Goal: Information Seeking & Learning: Learn about a topic

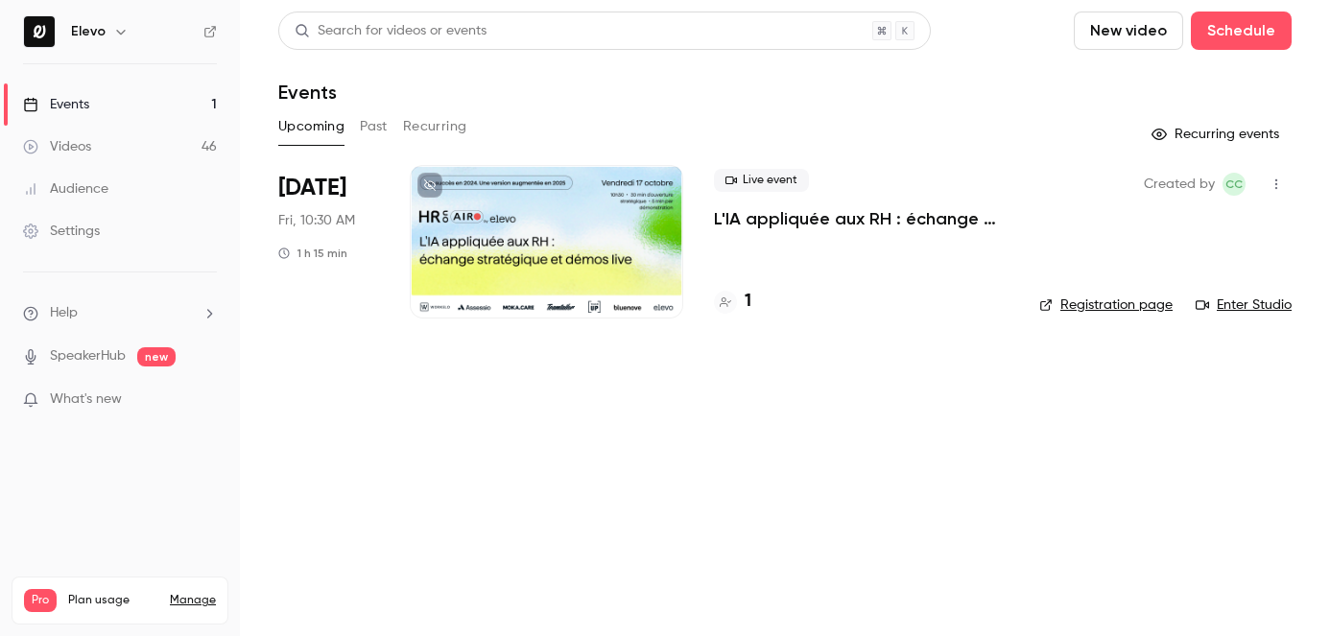
click at [173, 139] on link "Videos 46" at bounding box center [120, 147] width 240 height 42
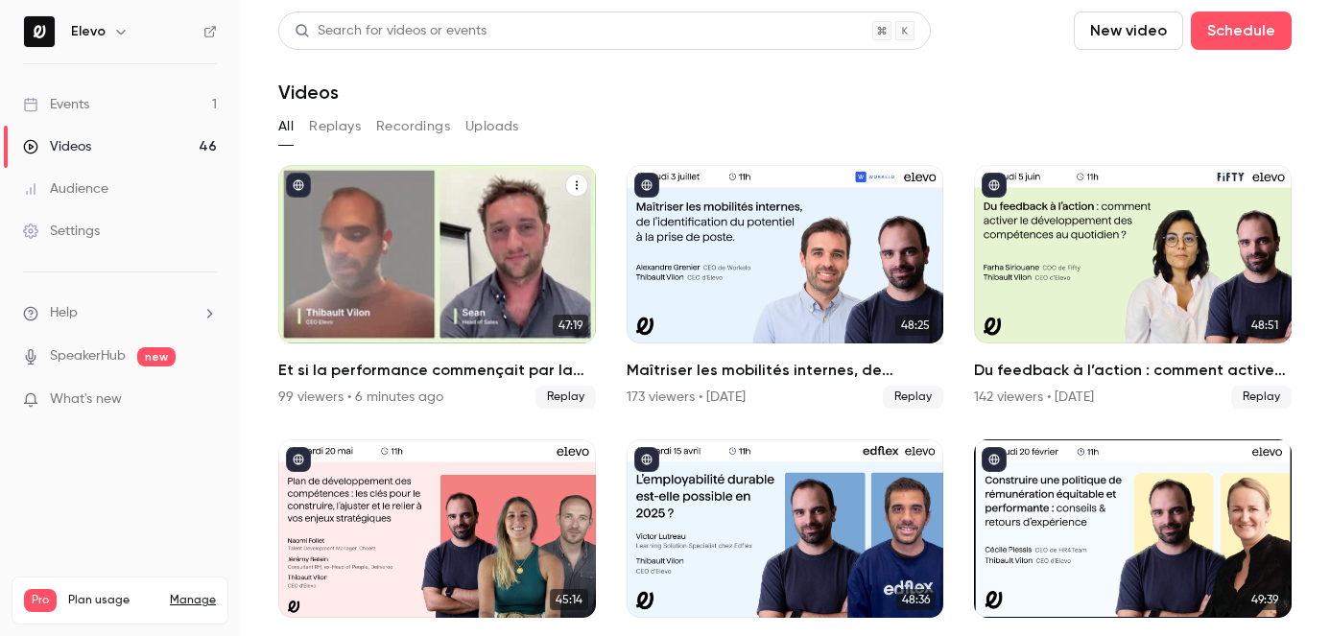
click at [373, 369] on h2 "Et si la performance commençait par la santé mentale des équipes ?" at bounding box center [437, 370] width 318 height 23
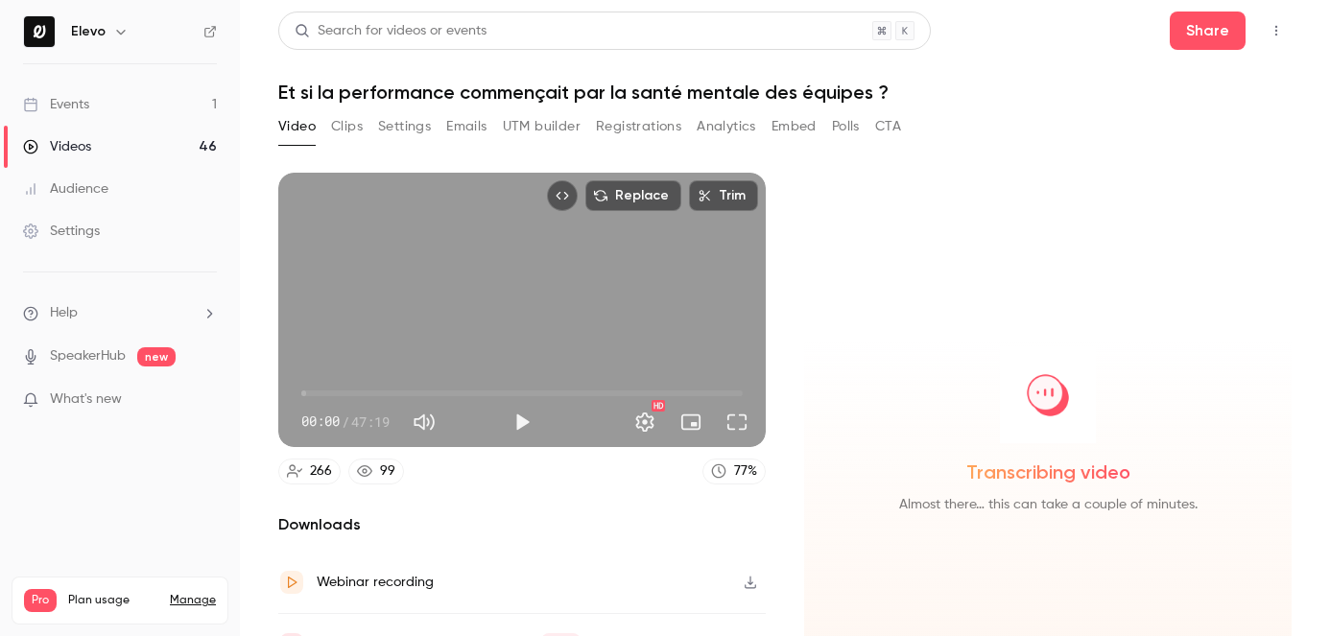
click at [628, 129] on button "Registrations" at bounding box center [638, 126] width 85 height 31
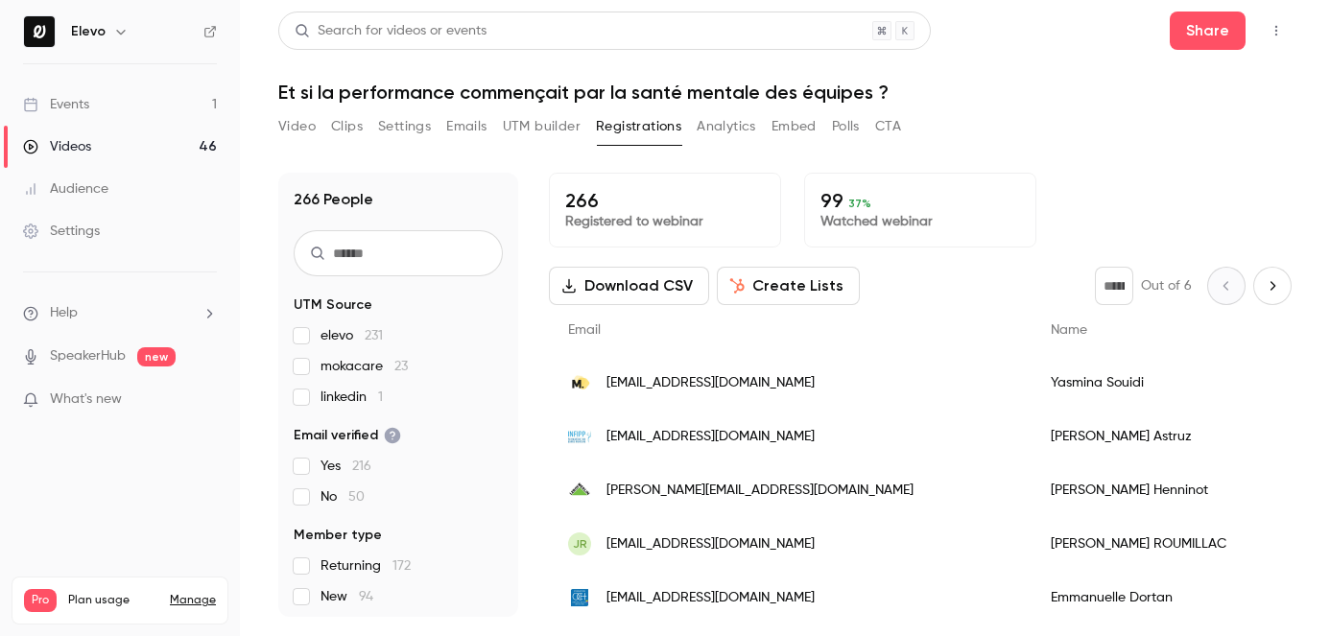
click at [743, 128] on button "Analytics" at bounding box center [727, 126] width 60 height 31
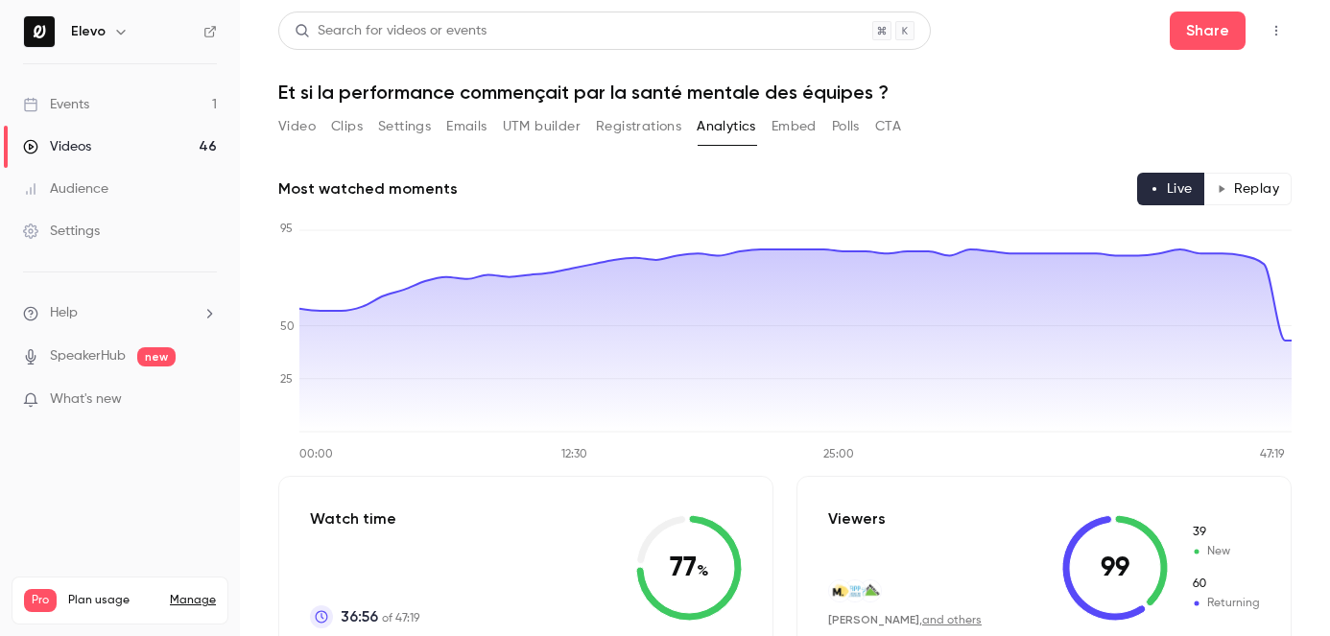
click at [85, 93] on link "Events 1" at bounding box center [120, 104] width 240 height 42
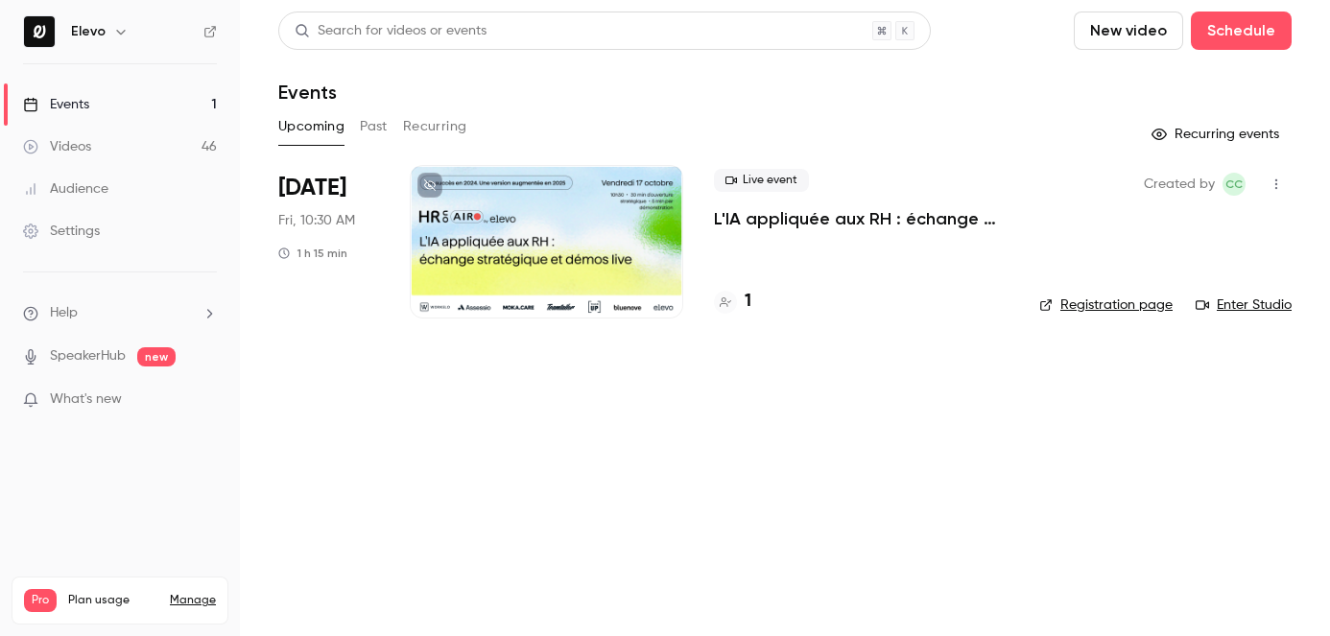
click at [384, 116] on button "Past" at bounding box center [374, 126] width 28 height 31
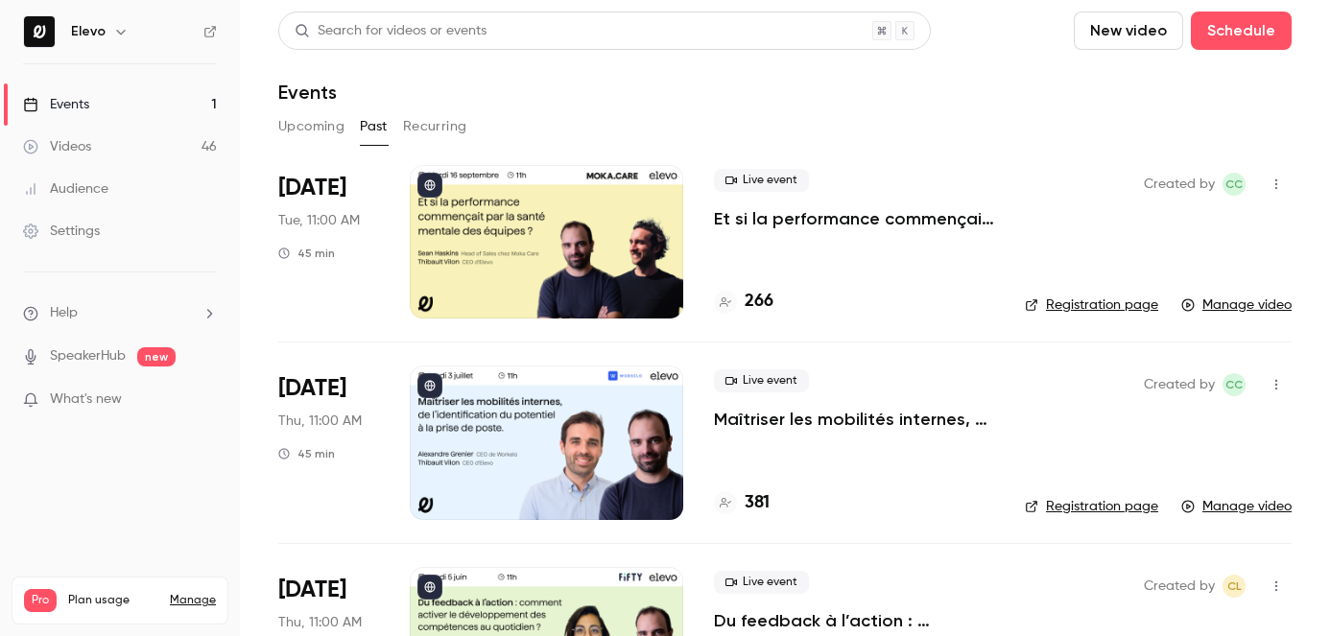
click at [823, 213] on p "Et si la performance commençait par la santé mentale des équipes ?" at bounding box center [854, 218] width 280 height 23
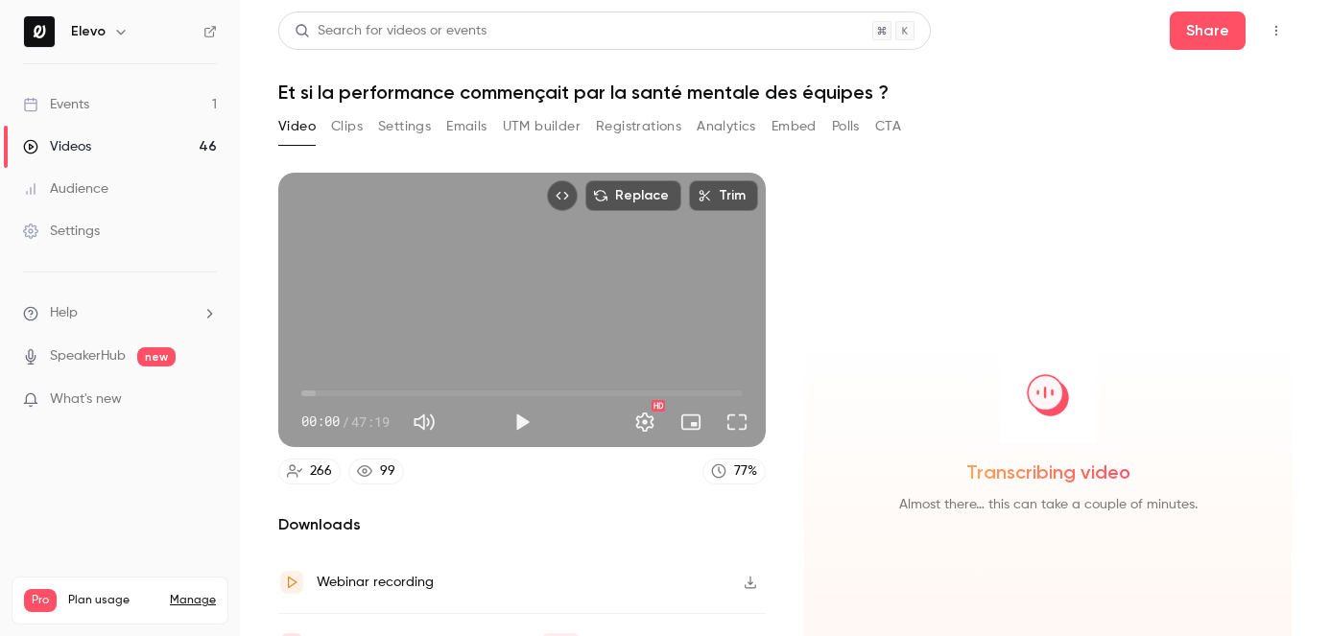
click at [727, 126] on button "Analytics" at bounding box center [727, 126] width 60 height 31
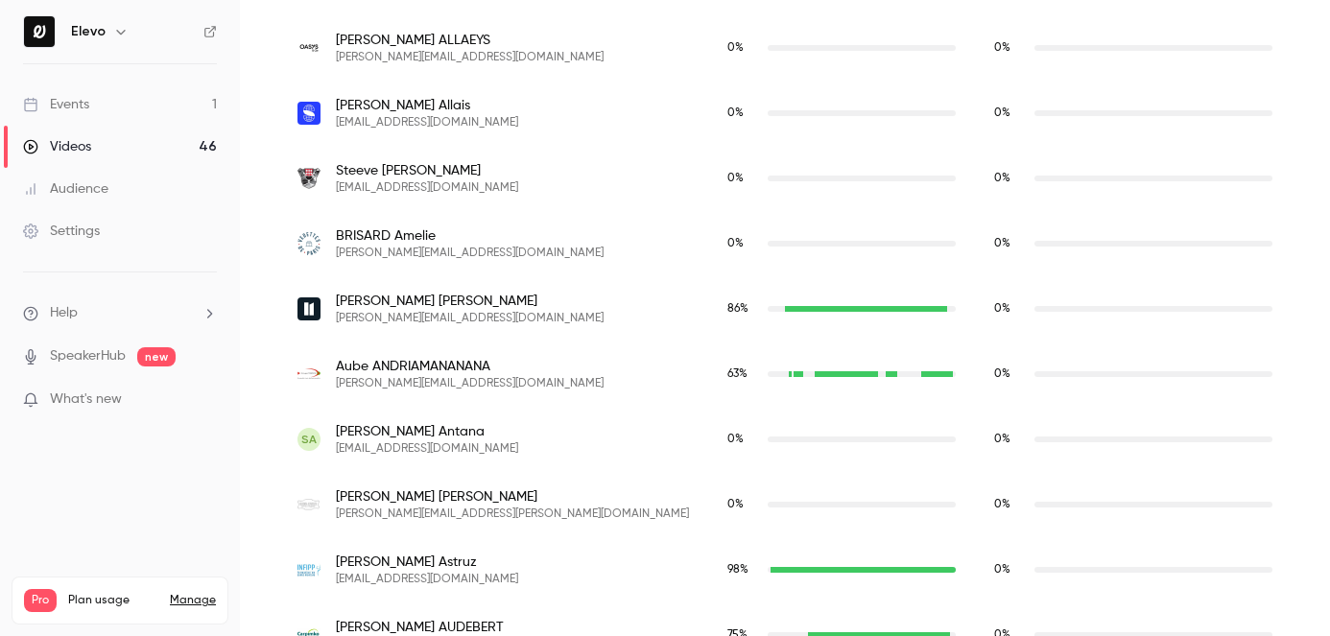
scroll to position [906, 0]
click at [145, 62] on nav "Elevo Events 1 Videos 46 Audience Settings Help SpeakerHub new What's new Pro P…" at bounding box center [120, 318] width 240 height 636
click at [152, 83] on link "Events 1" at bounding box center [120, 104] width 240 height 42
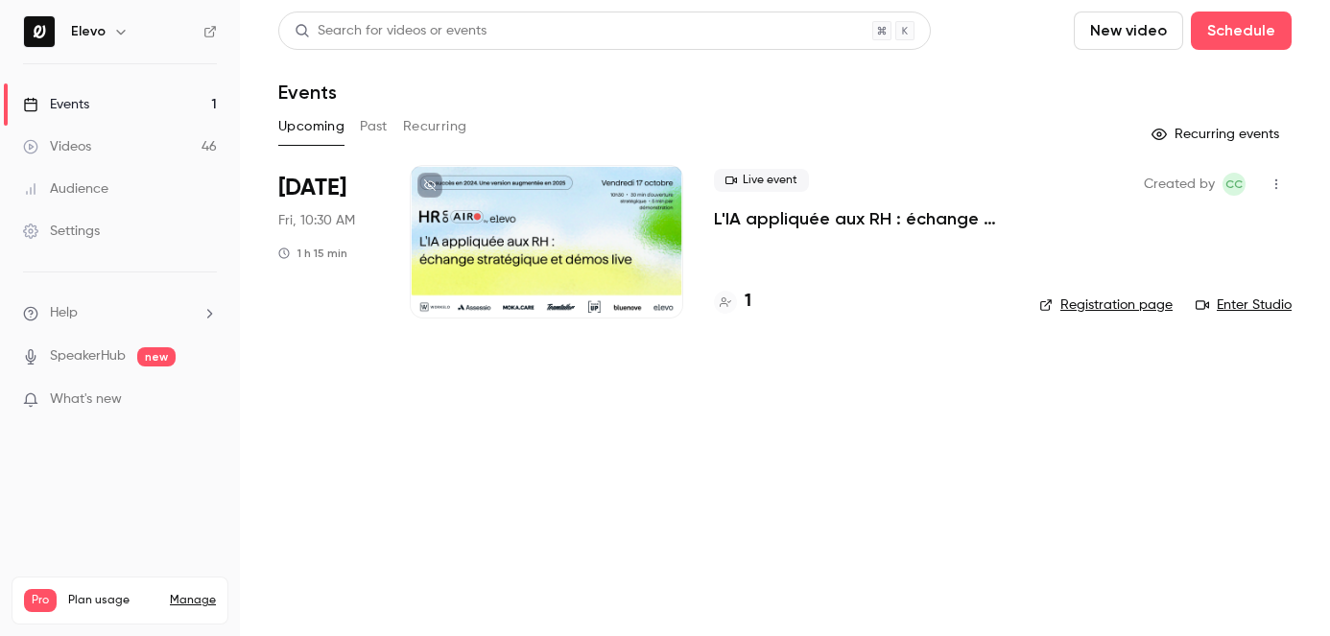
click at [363, 115] on button "Past" at bounding box center [374, 126] width 28 height 31
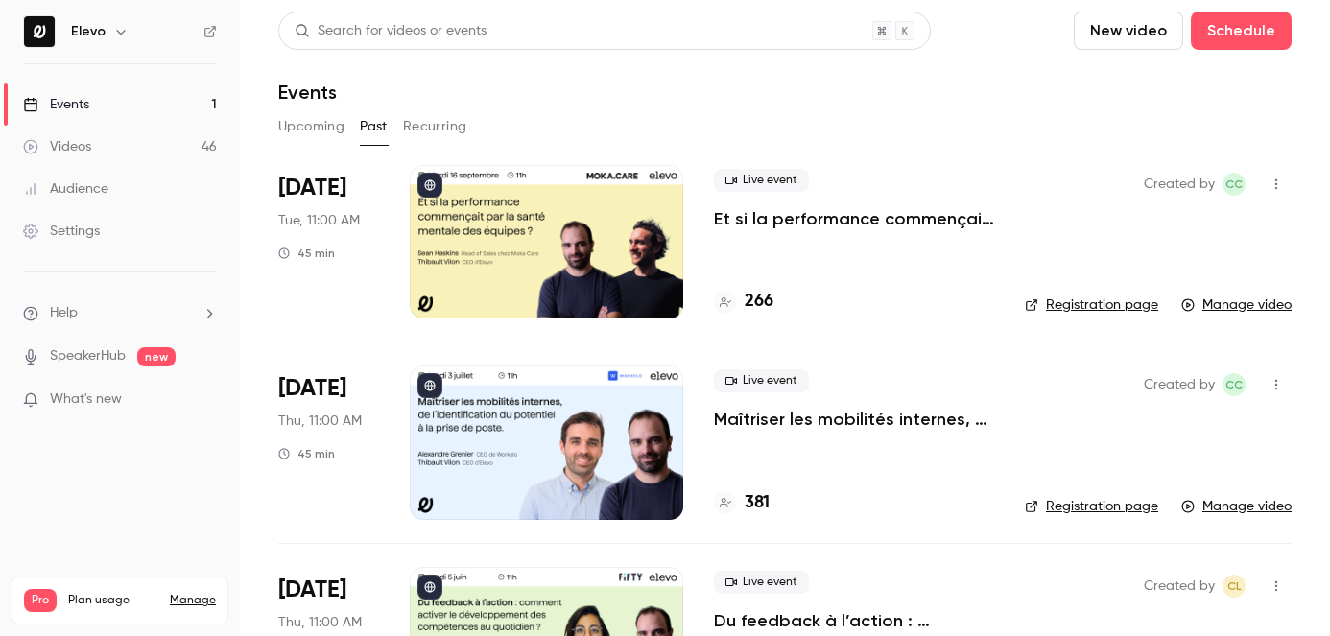
click at [903, 227] on p "Et si la performance commençait par la santé mentale des équipes ?" at bounding box center [854, 218] width 280 height 23
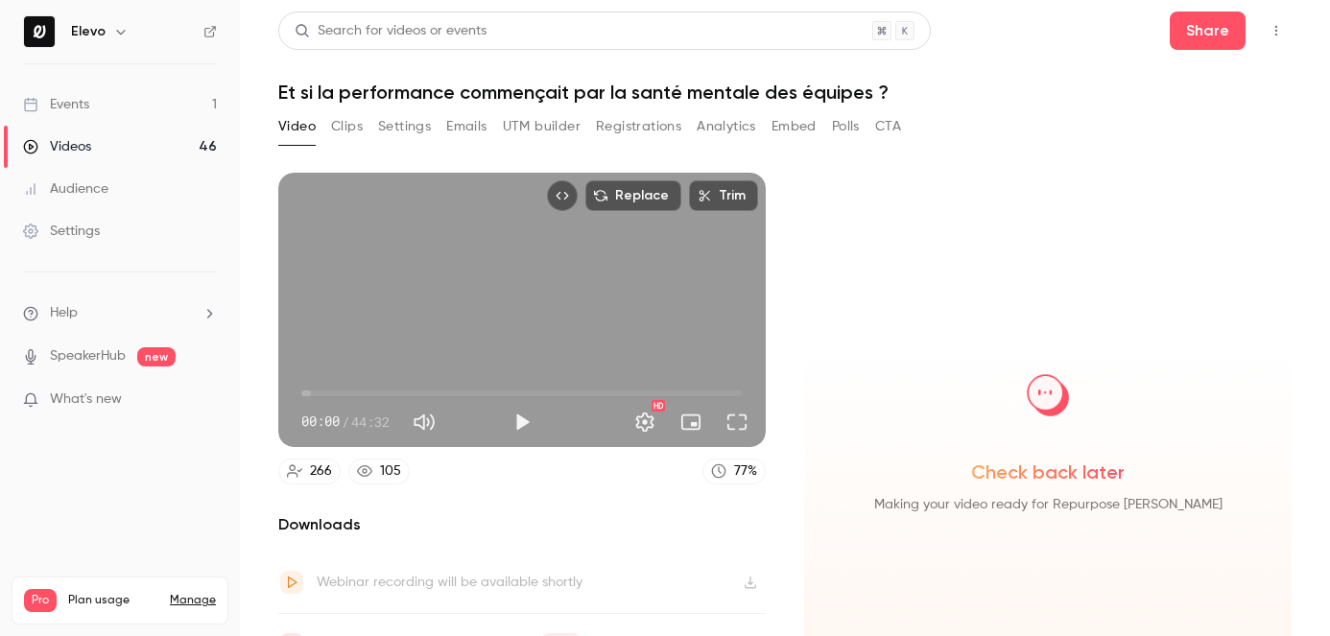
click at [738, 131] on button "Analytics" at bounding box center [727, 126] width 60 height 31
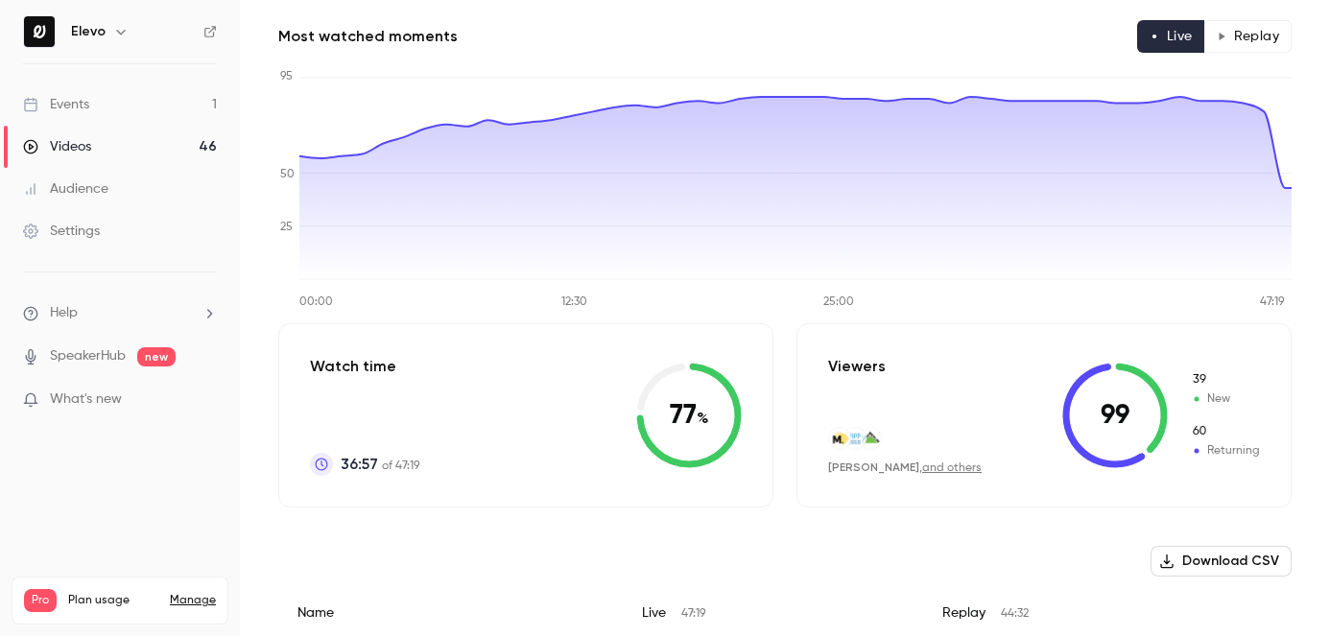
scroll to position [345, 0]
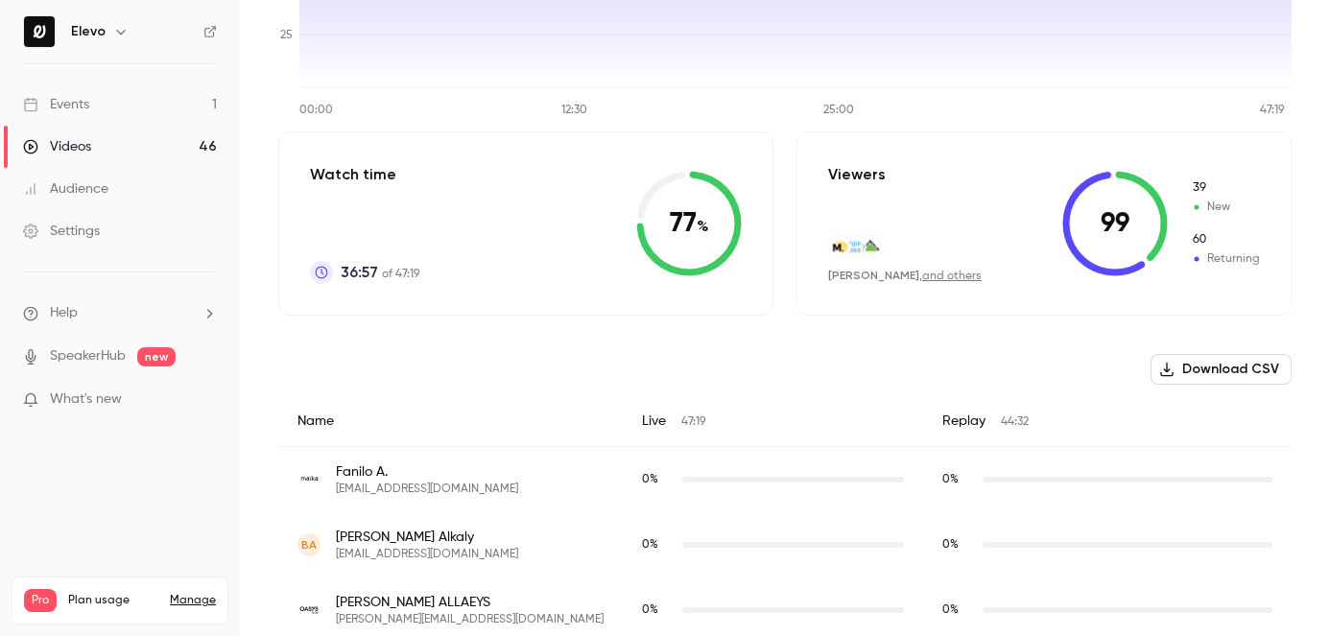
click at [681, 228] on icon at bounding box center [689, 224] width 106 height 106
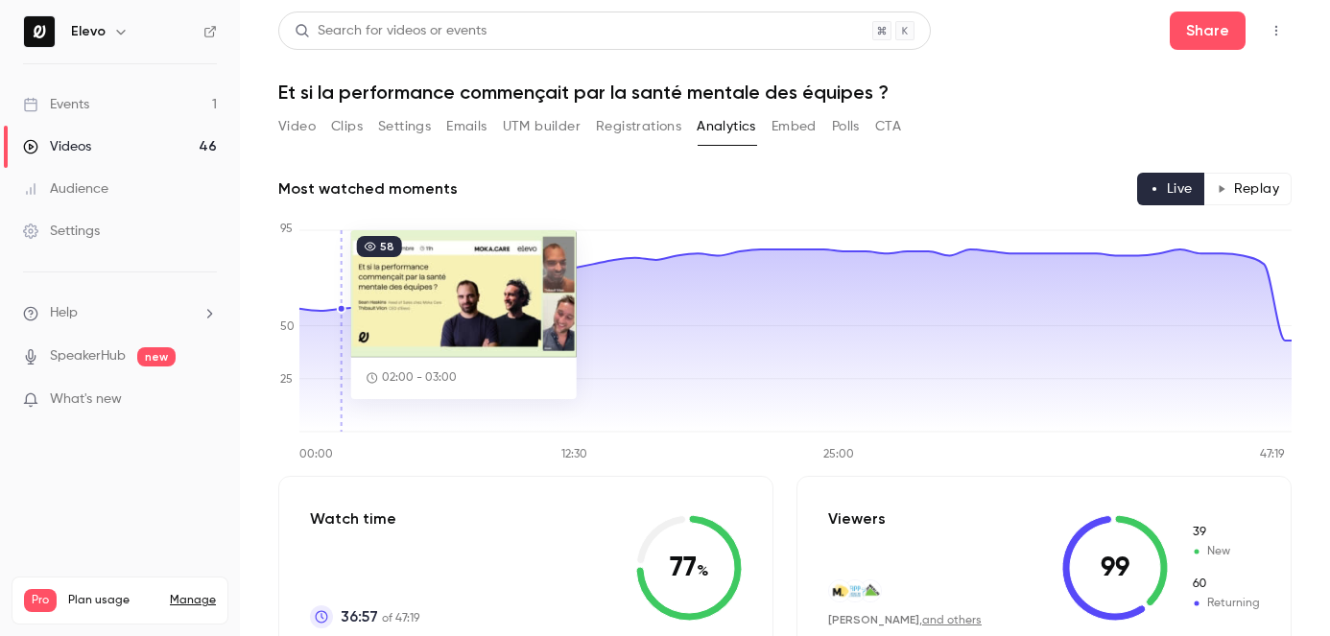
scroll to position [92, 0]
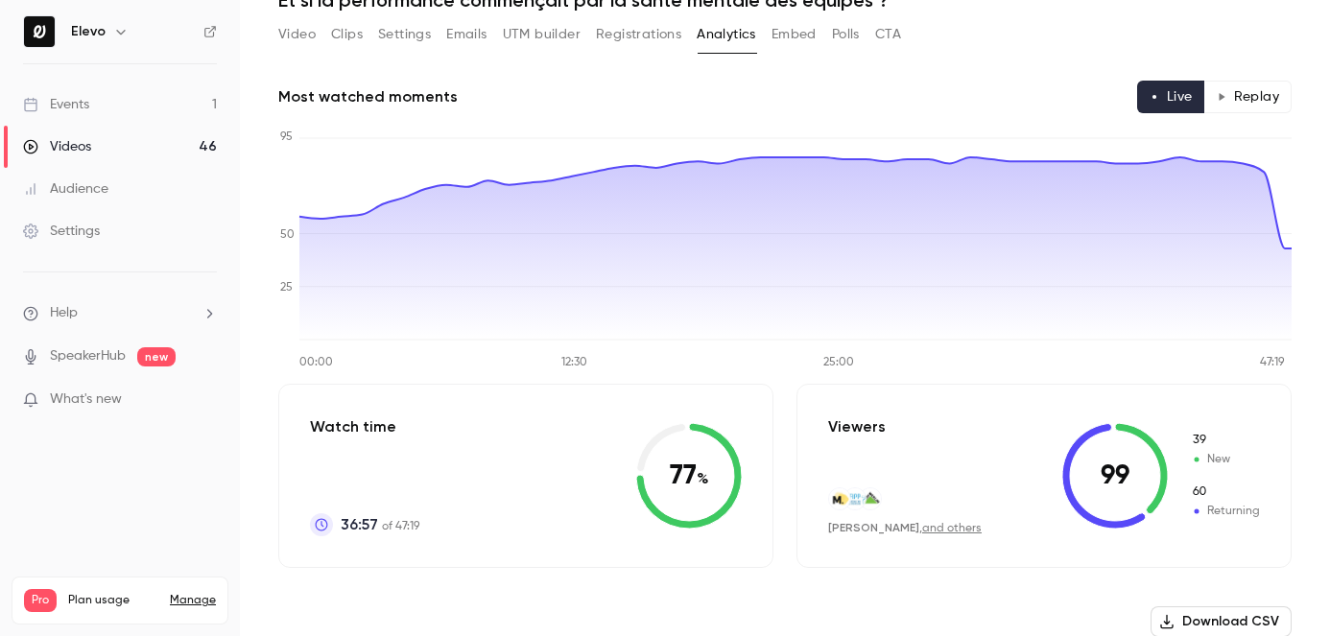
click at [202, 98] on link "Events 1" at bounding box center [120, 104] width 240 height 42
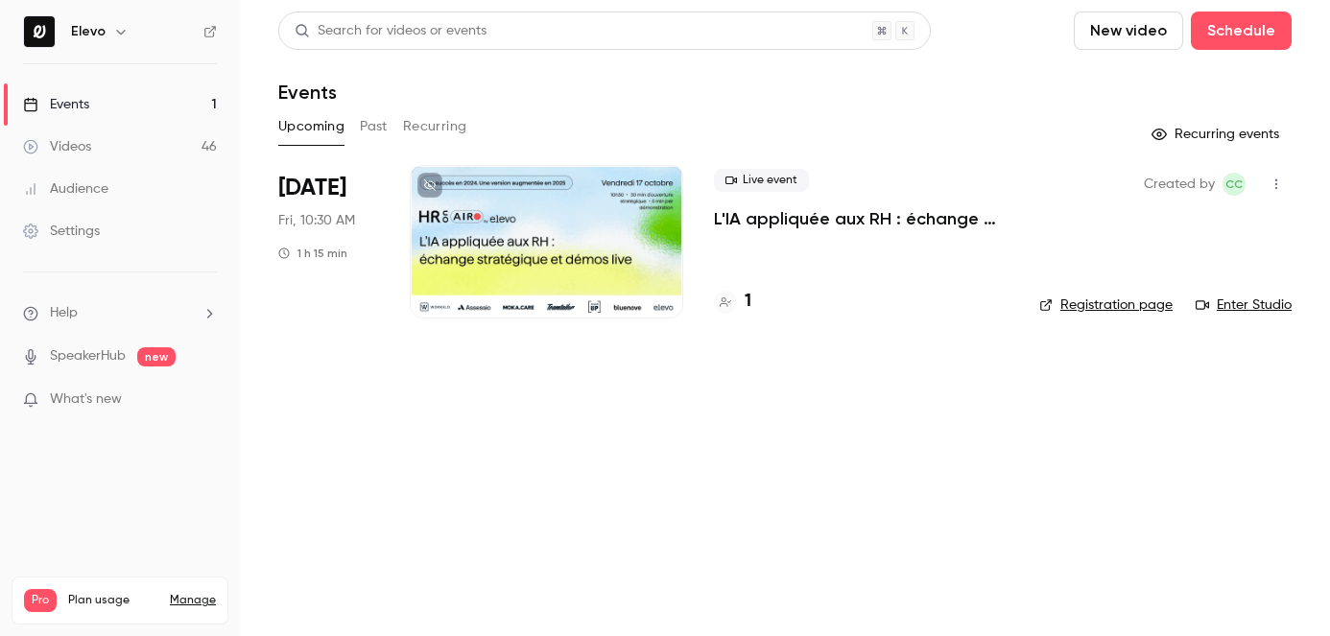
click at [386, 123] on button "Past" at bounding box center [374, 126] width 28 height 31
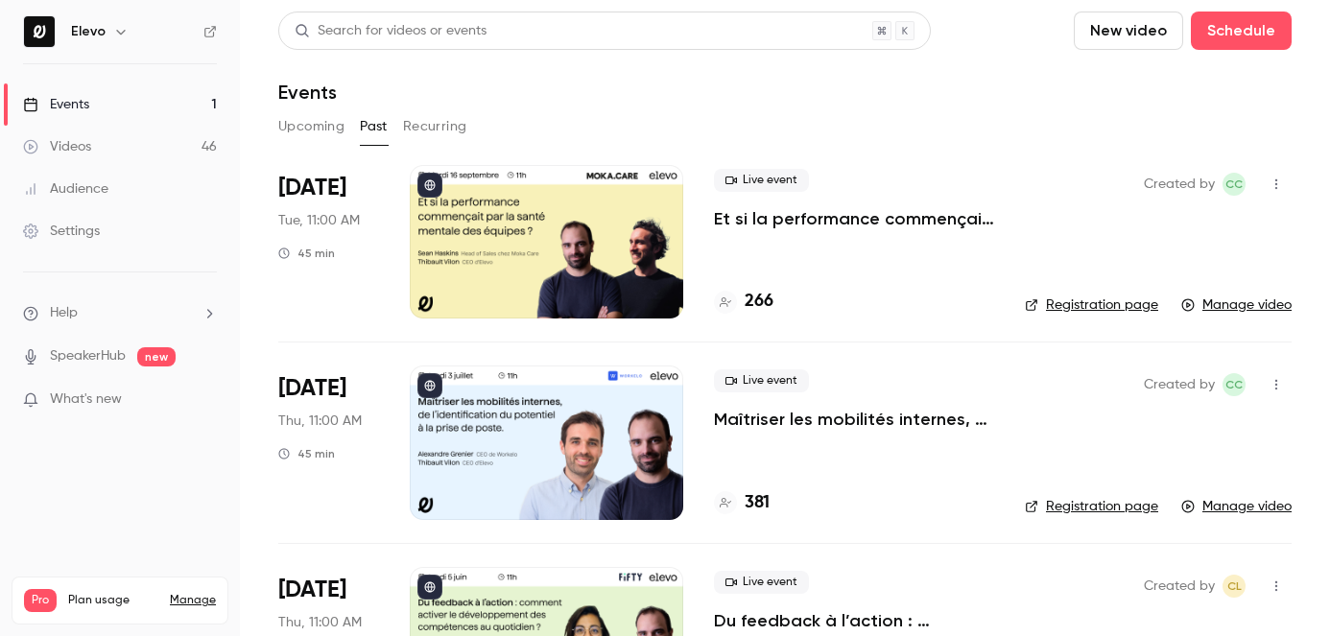
click at [897, 212] on p "Et si la performance commençait par la santé mentale des équipes ?" at bounding box center [854, 218] width 280 height 23
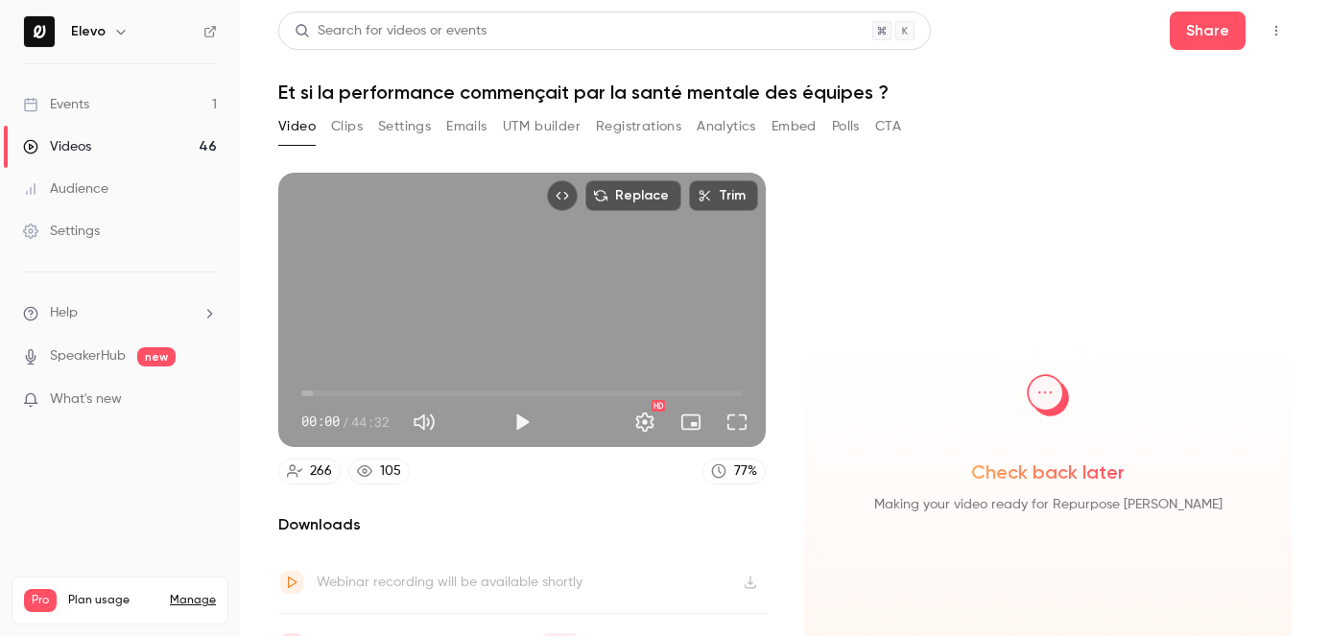
click at [165, 111] on link "Events 1" at bounding box center [120, 104] width 240 height 42
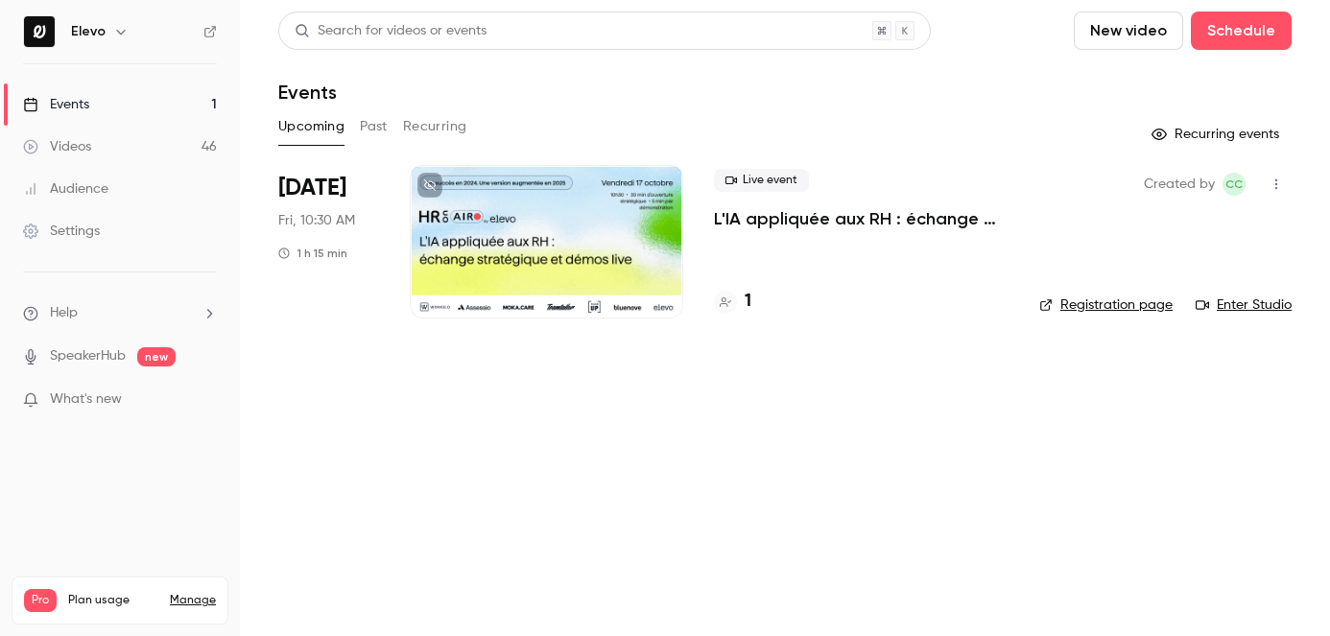
click at [383, 127] on button "Past" at bounding box center [374, 126] width 28 height 31
